Goal: Task Accomplishment & Management: Complete application form

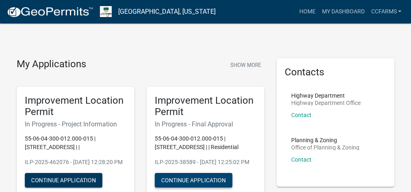
click at [211, 188] on button "Continue Application" at bounding box center [194, 180] width 78 height 15
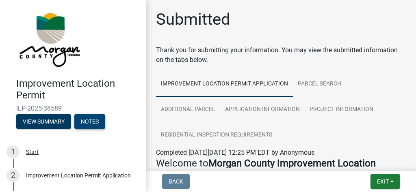
click at [97, 122] on button "Notes" at bounding box center [89, 121] width 31 height 15
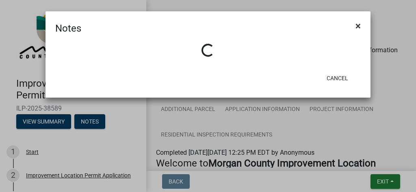
click at [358, 25] on span "×" at bounding box center [357, 25] width 5 height 11
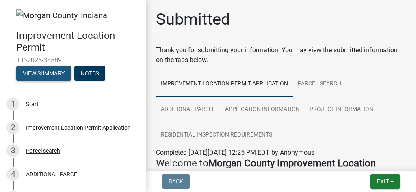
click at [36, 73] on button "View Summary" at bounding box center [43, 73] width 55 height 15
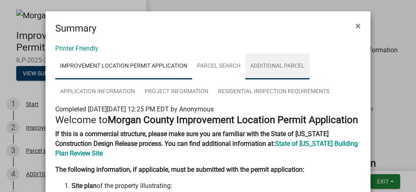
click at [274, 71] on link "ADDITIONAL PARCEL" at bounding box center [277, 67] width 64 height 26
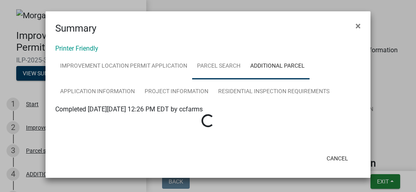
click at [201, 73] on link "Parcel search" at bounding box center [218, 67] width 53 height 26
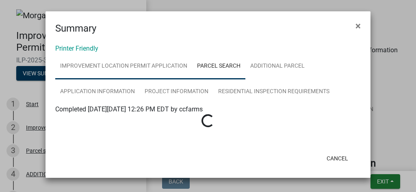
click at [90, 73] on link "Improvement Location Permit Application" at bounding box center [123, 67] width 137 height 26
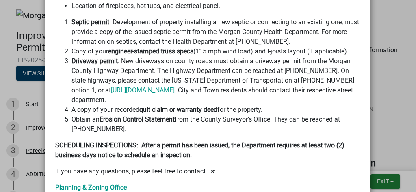
scroll to position [410, 0]
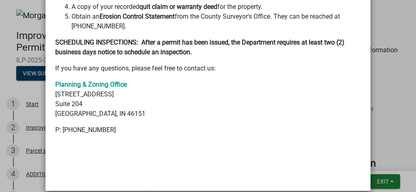
drag, startPoint x: 355, startPoint y: 94, endPoint x: 333, endPoint y: 205, distance: 112.9
click at [333, 192] on html "Internet Explorer does NOT work with GeoPermits. Get a new browser for more sec…" at bounding box center [208, 96] width 416 height 192
click at [369, 127] on ngb-modal-window "Summary × Printer Friendly Improvement Location Permit Application Parcel searc…" at bounding box center [208, 96] width 416 height 192
click at [343, 164] on button "Cancel" at bounding box center [337, 171] width 34 height 15
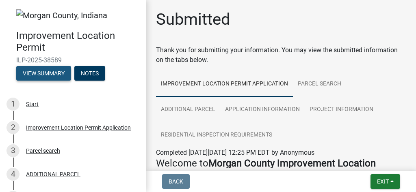
click at [60, 75] on button "View Summary" at bounding box center [43, 73] width 55 height 15
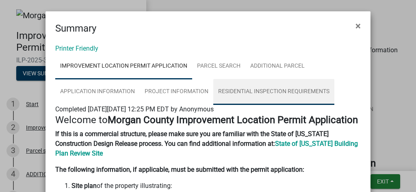
click at [295, 96] on link "Residential Inspection Requirements" at bounding box center [273, 92] width 121 height 26
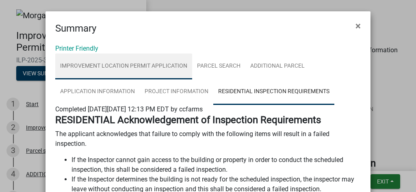
click at [95, 69] on link "Improvement Location Permit Application" at bounding box center [123, 67] width 137 height 26
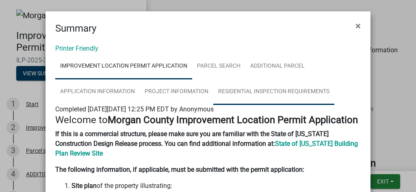
click at [280, 86] on link "Residential Inspection Requirements" at bounding box center [273, 92] width 121 height 26
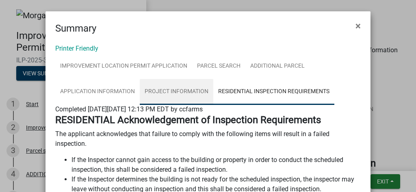
click at [179, 93] on link "Project Information" at bounding box center [176, 92] width 73 height 26
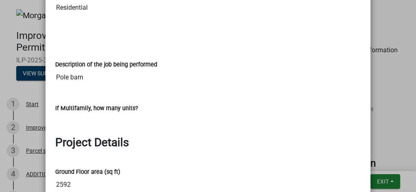
scroll to position [239, 0]
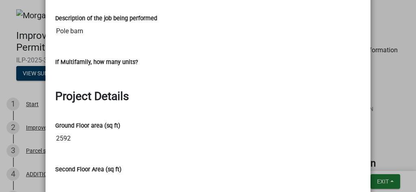
drag, startPoint x: 211, startPoint y: 155, endPoint x: 222, endPoint y: 112, distance: 44.2
click at [222, 112] on div "Ground Floor area (sq ft) 2592" at bounding box center [207, 128] width 305 height 37
drag, startPoint x: 220, startPoint y: 77, endPoint x: 224, endPoint y: 183, distance: 106.4
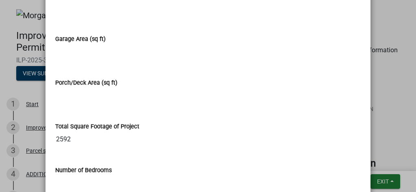
scroll to position [720, 0]
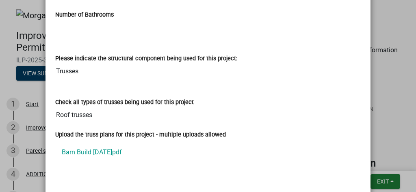
drag, startPoint x: 233, startPoint y: 121, endPoint x: 231, endPoint y: 204, distance: 82.8
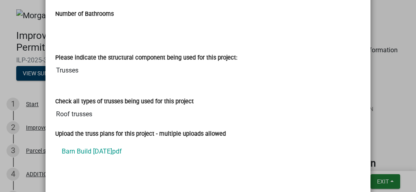
click at [231, 192] on html "Internet Explorer does NOT work with GeoPermits. Get a new browser for more sec…" at bounding box center [208, 96] width 416 height 192
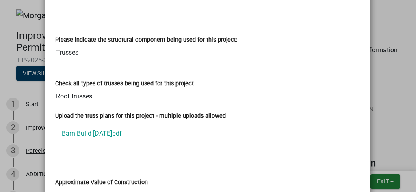
click at [380, 135] on ngb-modal-window "Summary × Printer Friendly Improvement Location Permit Application Parcel searc…" at bounding box center [208, 96] width 416 height 192
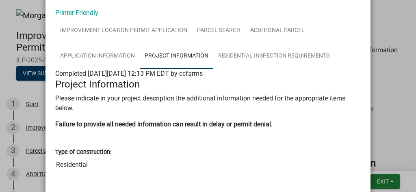
scroll to position [0, 0]
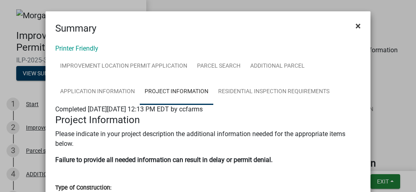
click at [355, 27] on span "×" at bounding box center [357, 25] width 5 height 11
